Goal: Navigation & Orientation: Find specific page/section

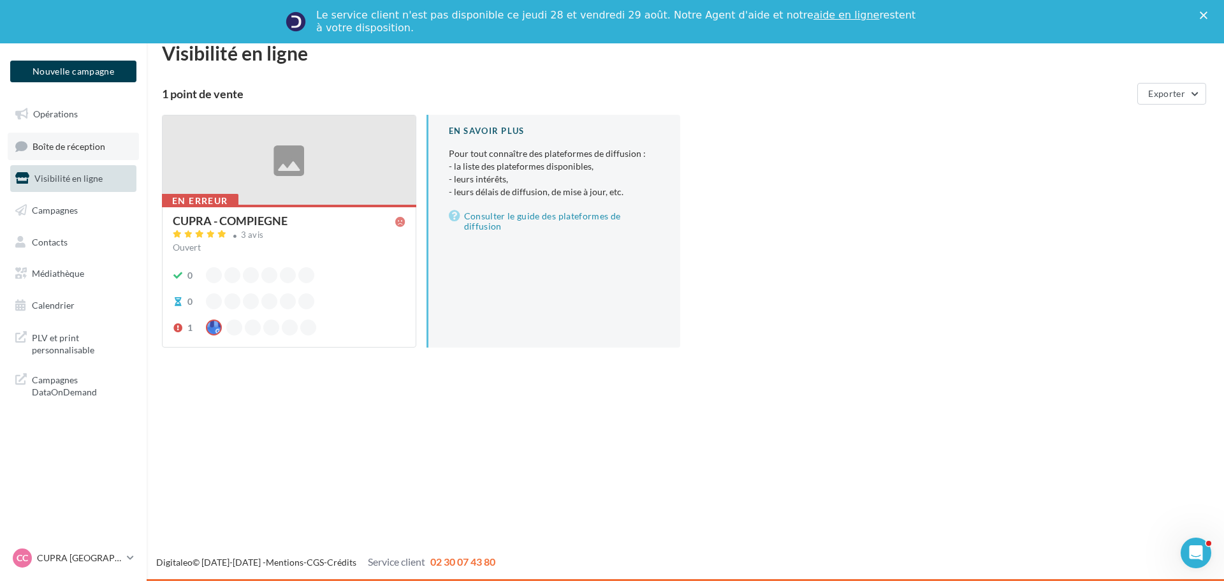
click at [73, 152] on link "Boîte de réception" at bounding box center [73, 146] width 131 height 27
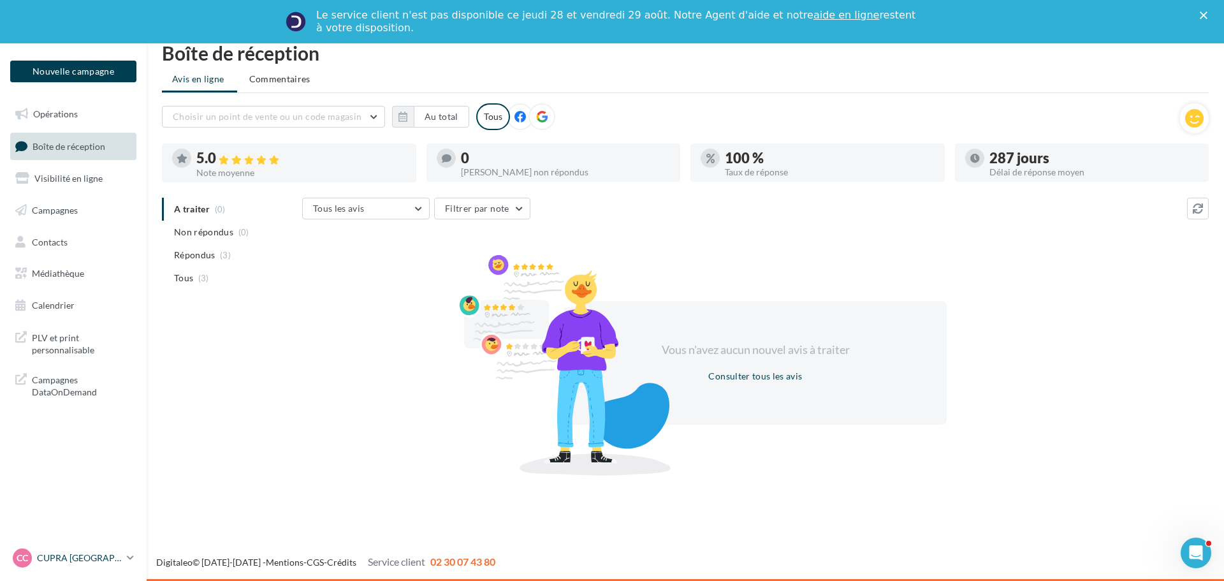
click at [121, 558] on p "CUPRA [GEOGRAPHIC_DATA]" at bounding box center [79, 557] width 85 height 13
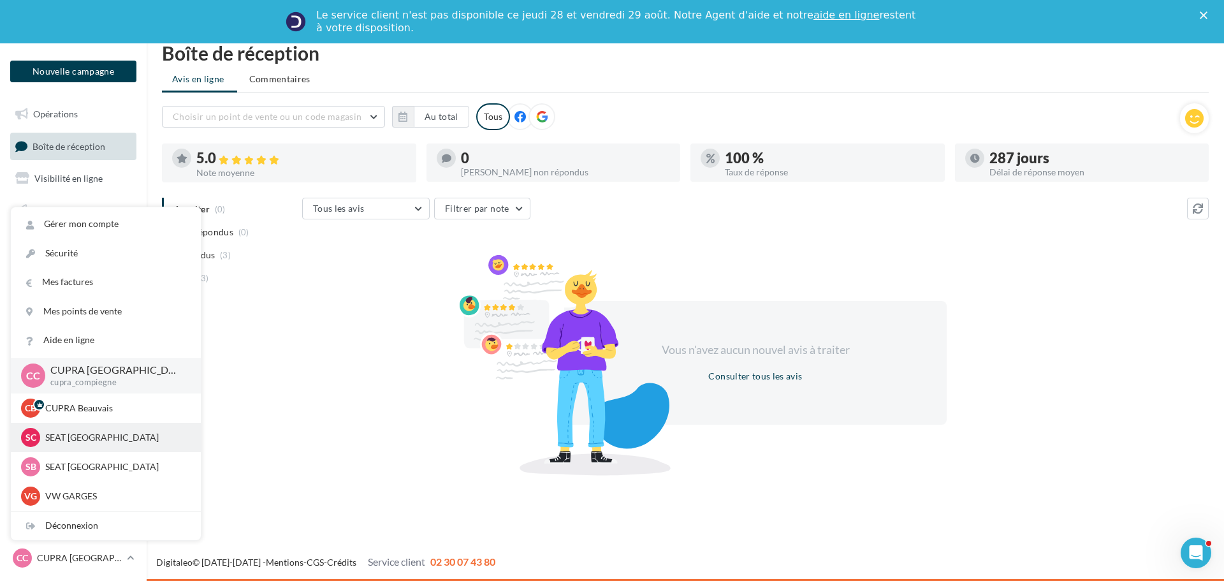
click at [76, 431] on p "SEAT [GEOGRAPHIC_DATA]" at bounding box center [115, 437] width 140 height 13
